Goal: Book appointment/travel/reservation

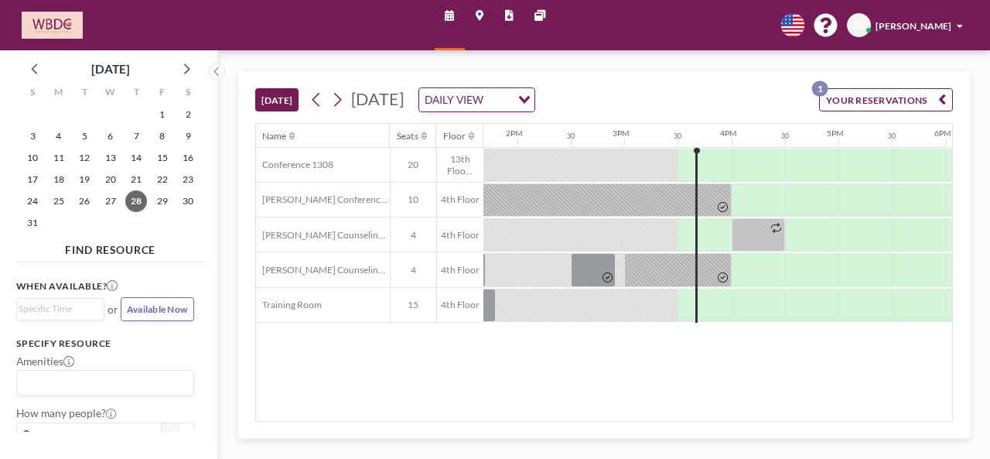
scroll to position [0, 1508]
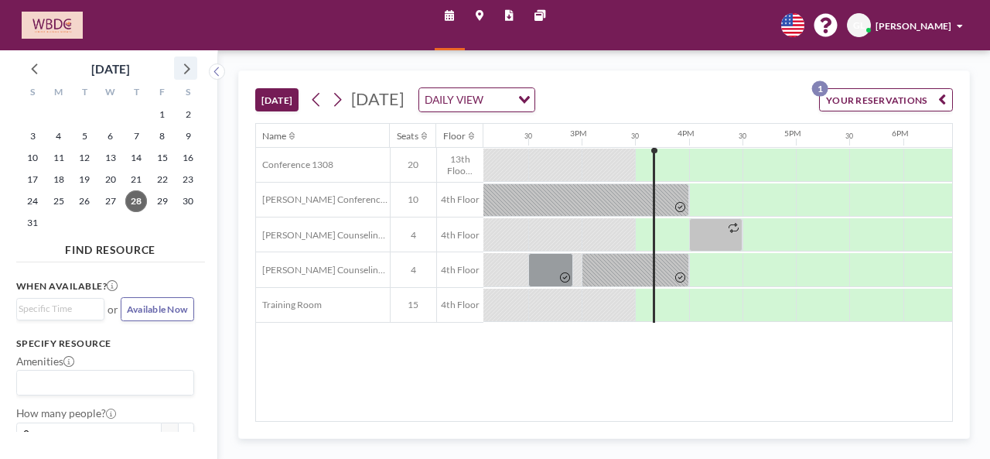
click at [187, 66] on icon at bounding box center [186, 68] width 20 height 20
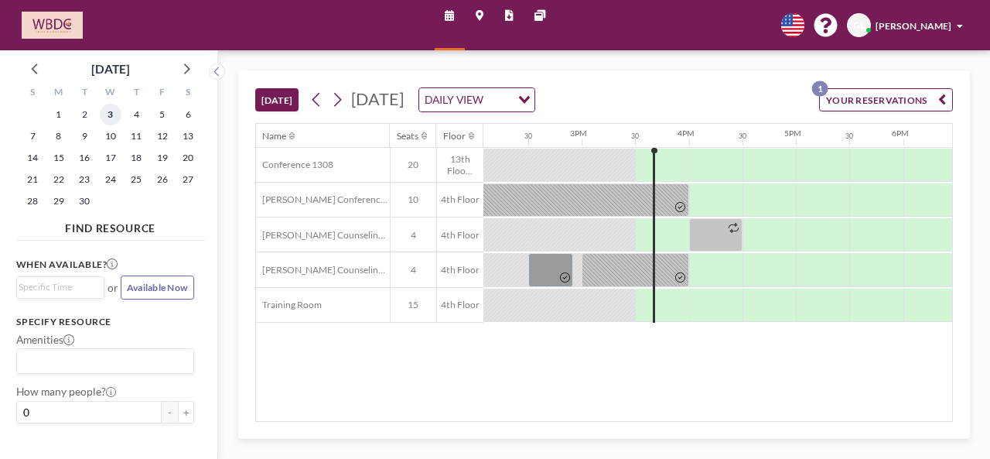
click at [108, 118] on span "3" at bounding box center [111, 115] width 22 height 22
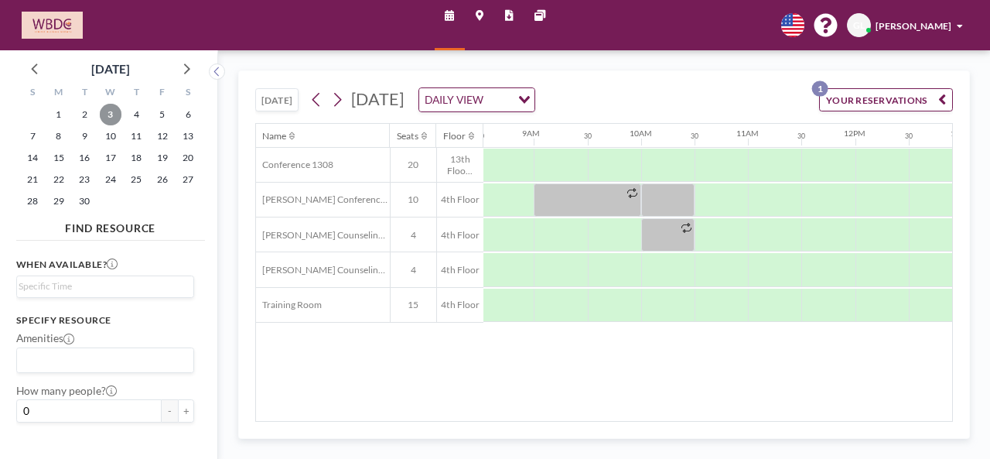
scroll to position [0, 926]
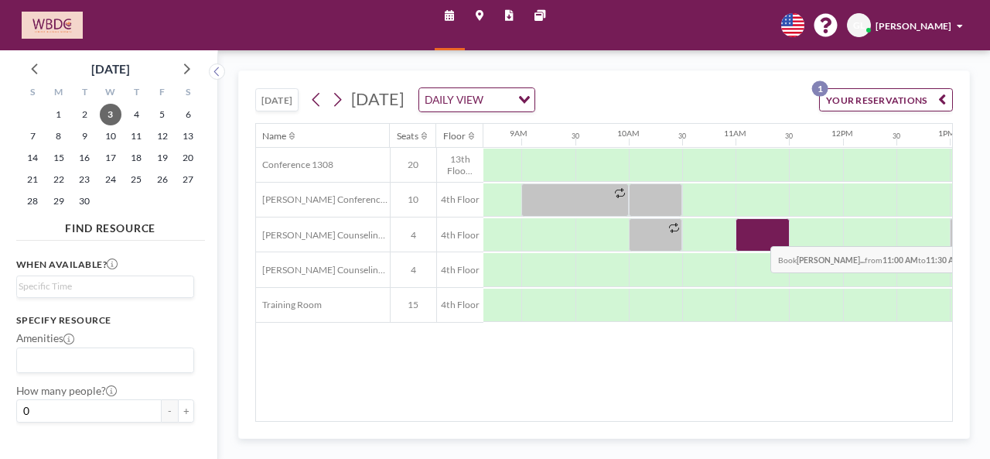
click at [759, 233] on div at bounding box center [762, 234] width 53 height 33
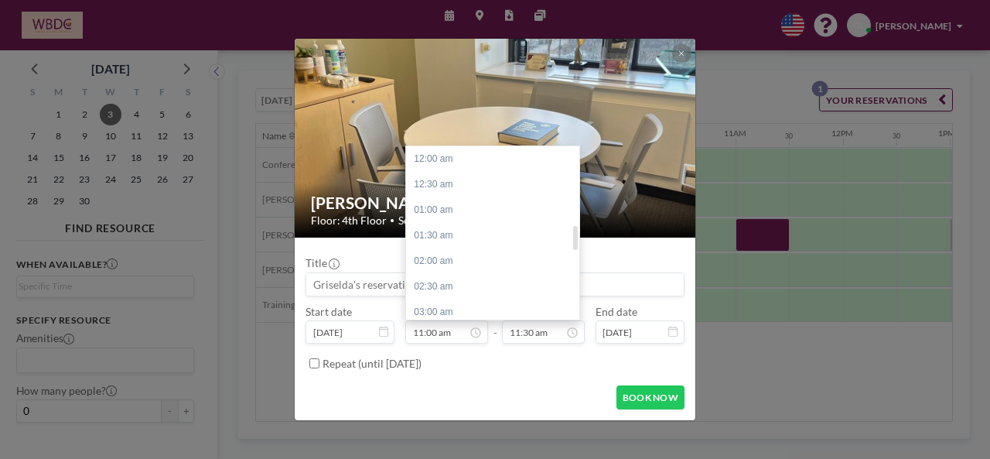
scroll to position [561, 0]
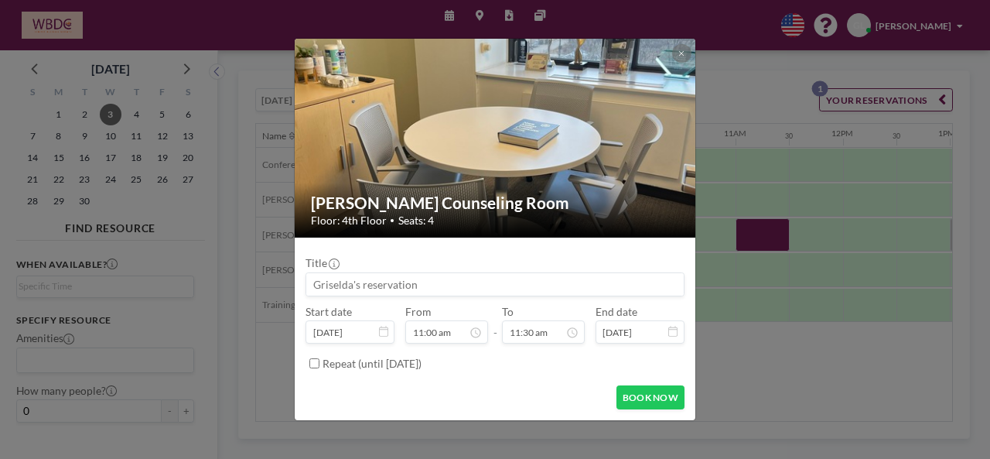
click at [371, 287] on input at bounding box center [494, 284] width 377 height 22
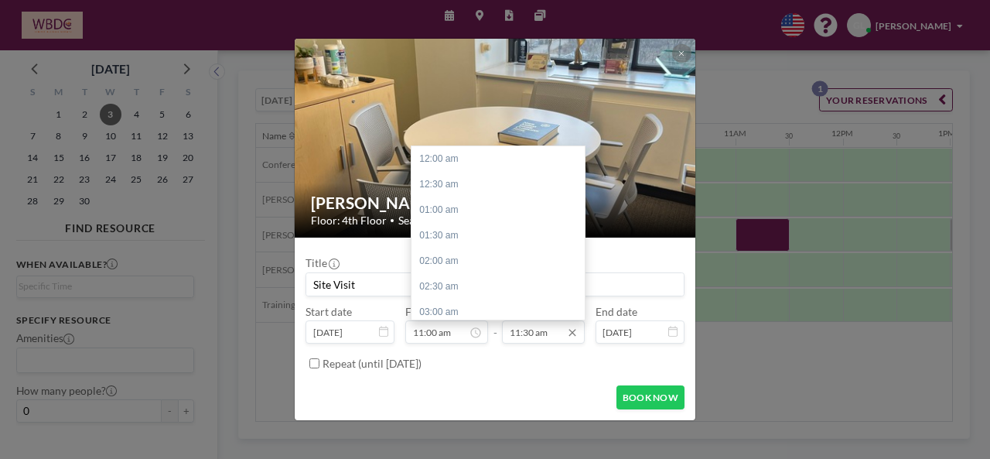
scroll to position [586, 0]
type input "Site Visit"
click at [464, 188] on div "12:00 pm" at bounding box center [501, 185] width 181 height 26
type input "12:00 pm"
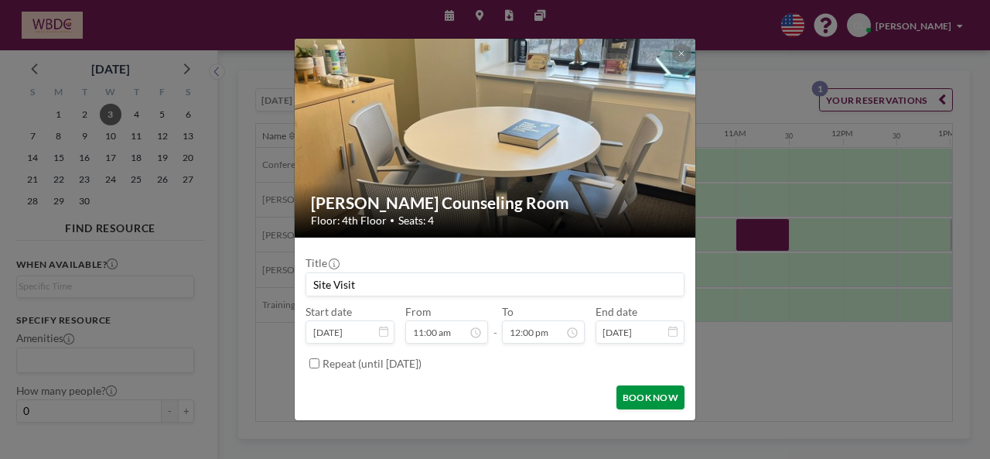
scroll to position [612, 0]
click at [628, 400] on button "BOOK NOW" at bounding box center [650, 397] width 68 height 24
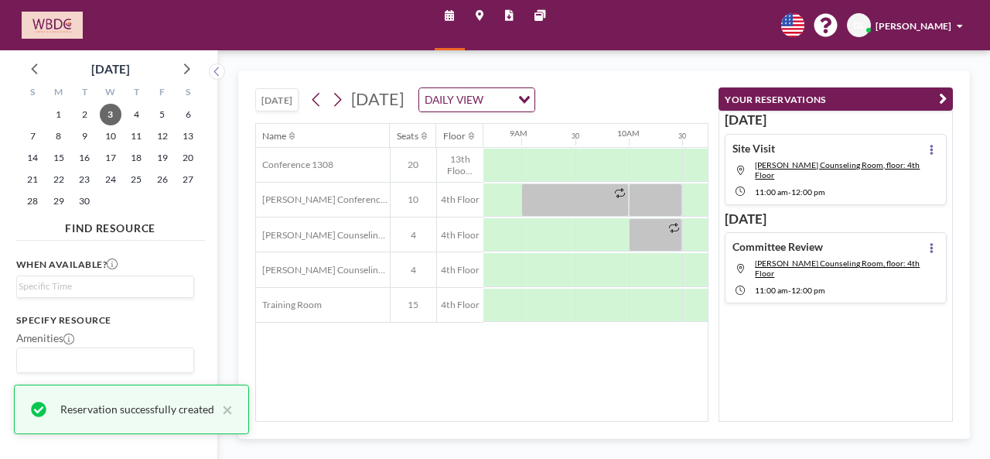
click at [936, 97] on button "YOUR RESERVATIONS" at bounding box center [836, 99] width 234 height 24
